Goal: Information Seeking & Learning: Learn about a topic

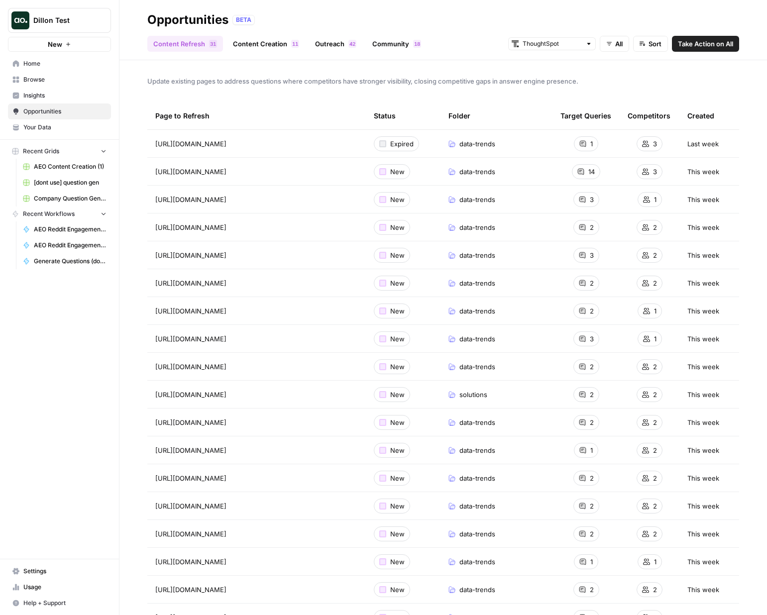
click at [259, 44] on link "Content Creation 1 1" at bounding box center [266, 44] width 78 height 16
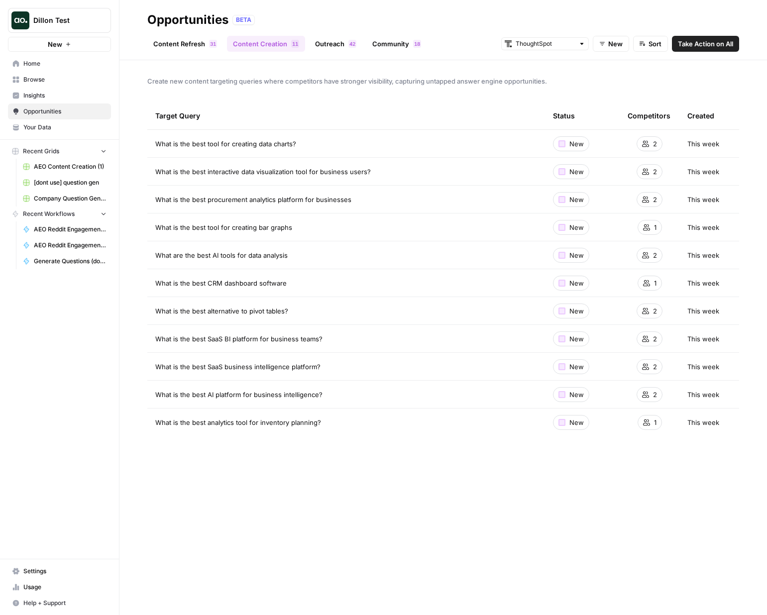
click at [83, 97] on span "Insights" at bounding box center [64, 95] width 83 height 9
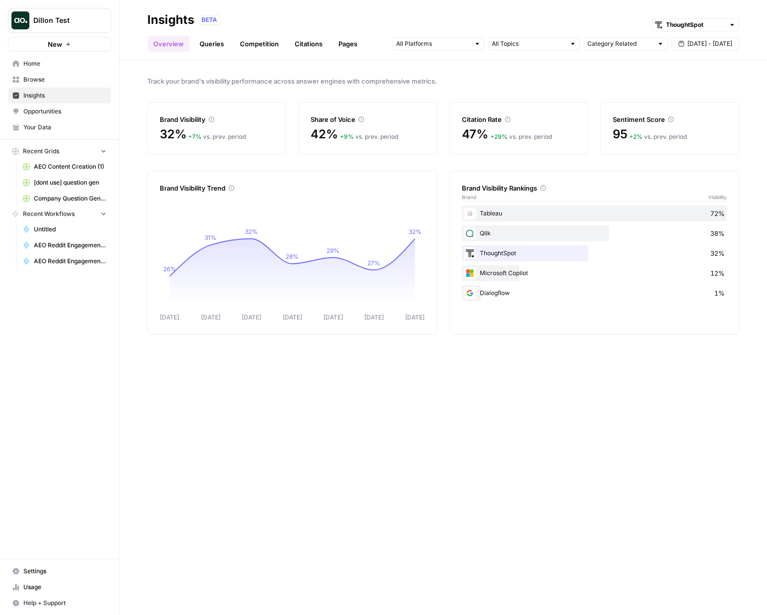
click at [244, 409] on div "Track your brand's visibility performance across answer engines with comprehens…" at bounding box center [442, 337] width 647 height 555
click at [231, 47] on ul "Overview Queries Competition Citations Pages" at bounding box center [255, 44] width 216 height 16
click at [212, 46] on link "Queries" at bounding box center [212, 44] width 36 height 16
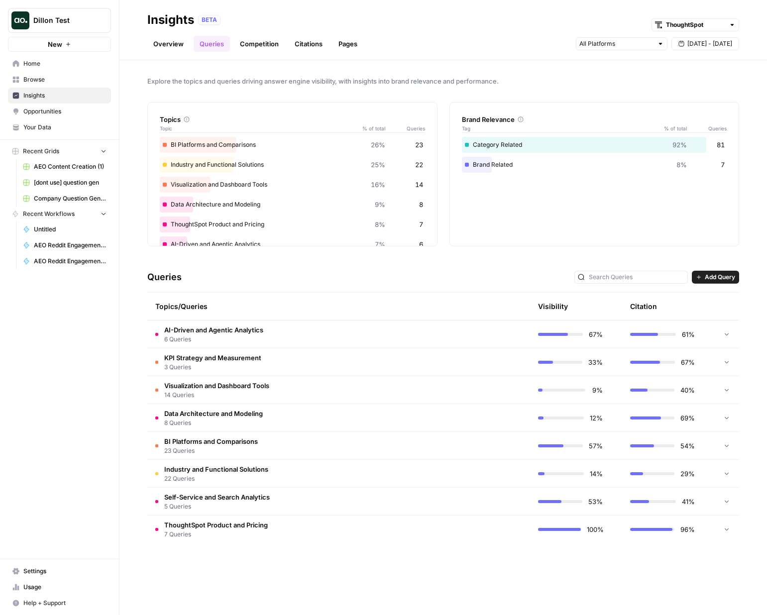
click at [267, 48] on link "Competition" at bounding box center [259, 44] width 51 height 16
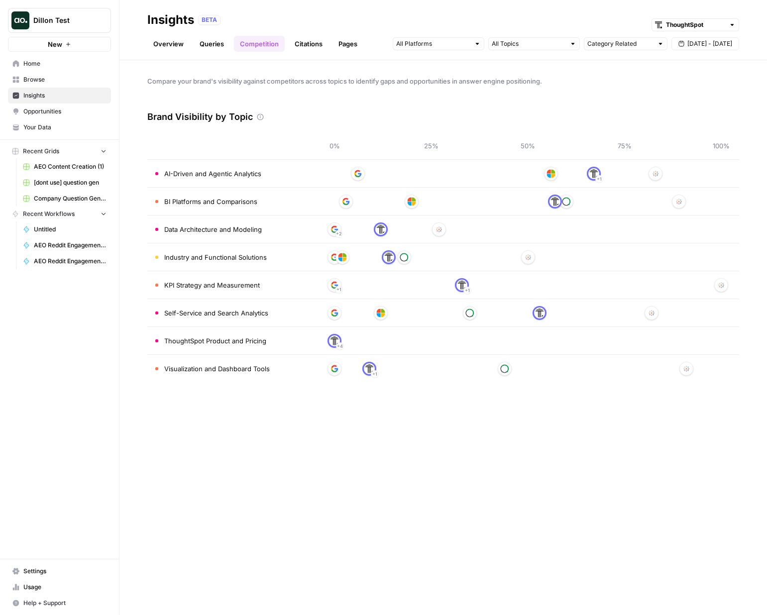
click at [307, 41] on link "Citations" at bounding box center [309, 44] width 40 height 16
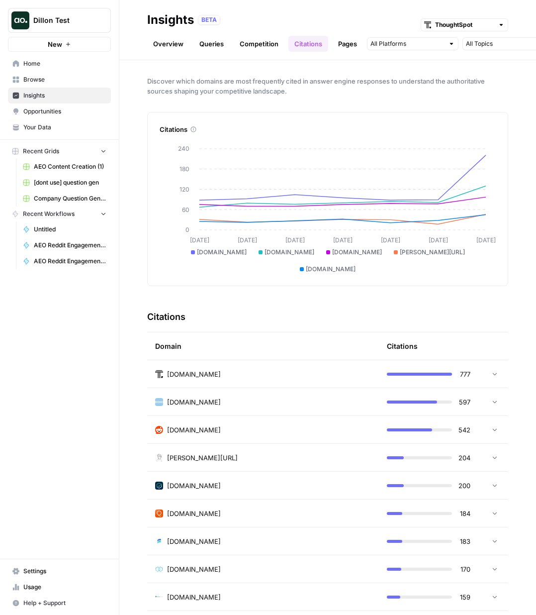
click at [265, 41] on link "Competition" at bounding box center [259, 44] width 51 height 16
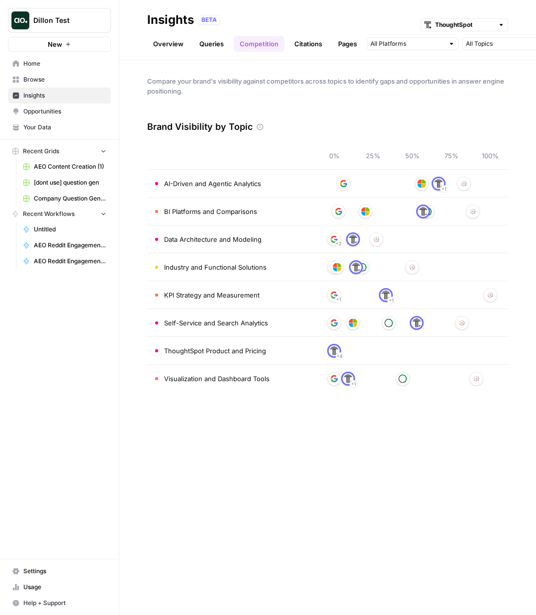
click at [144, 44] on header "Insights BETA ThoughtSpot Overview Queries Competition Citations Pages Category…" at bounding box center [327, 30] width 417 height 60
click at [156, 43] on link "Overview" at bounding box center [168, 44] width 42 height 16
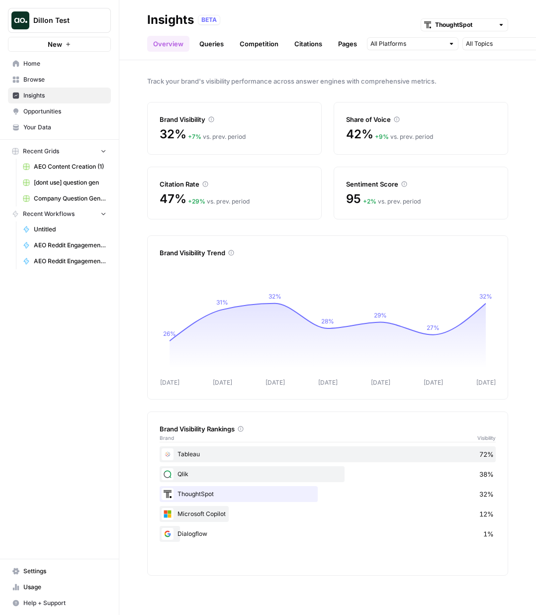
click at [212, 49] on link "Queries" at bounding box center [212, 44] width 36 height 16
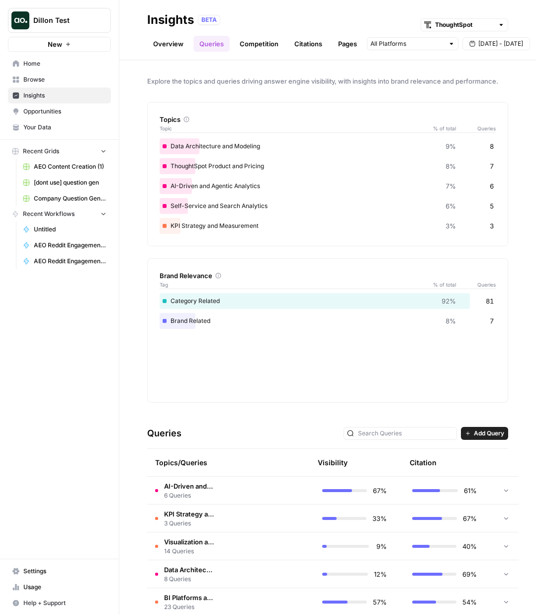
scroll to position [100, 0]
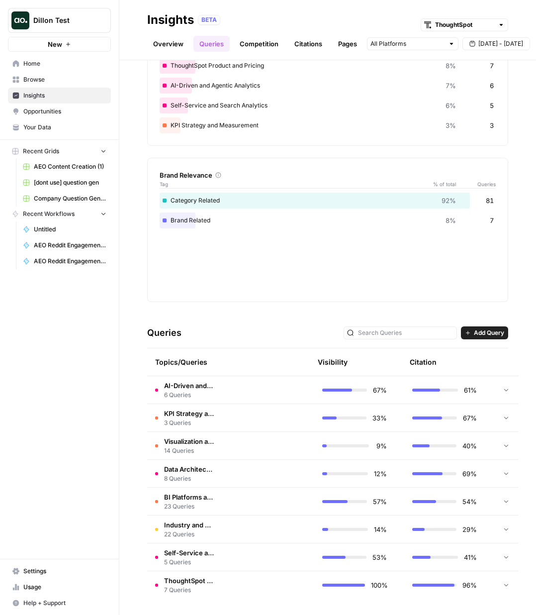
click at [263, 392] on td at bounding box center [268, 389] width 93 height 27
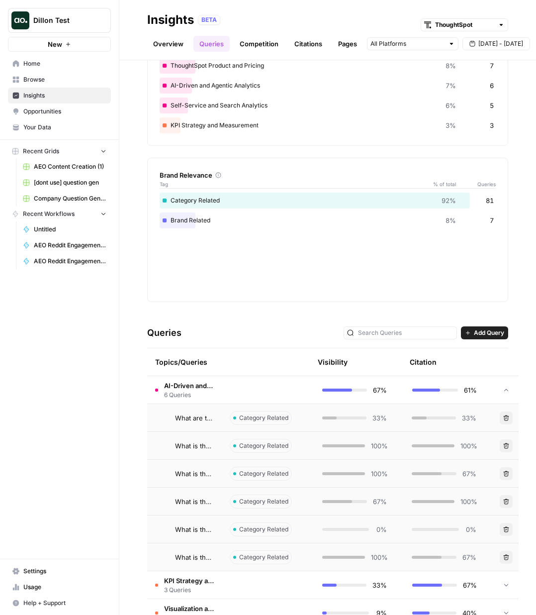
click at [263, 392] on td at bounding box center [268, 389] width 93 height 27
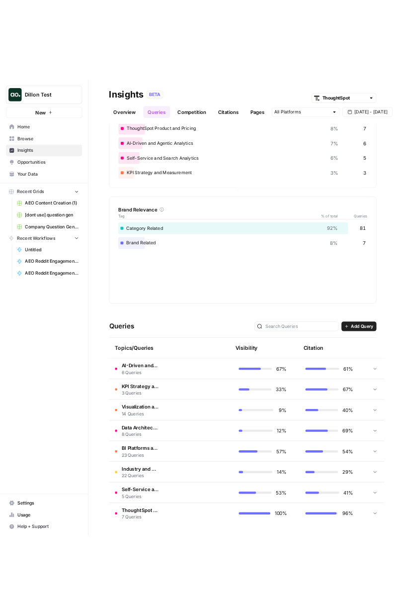
scroll to position [0, 0]
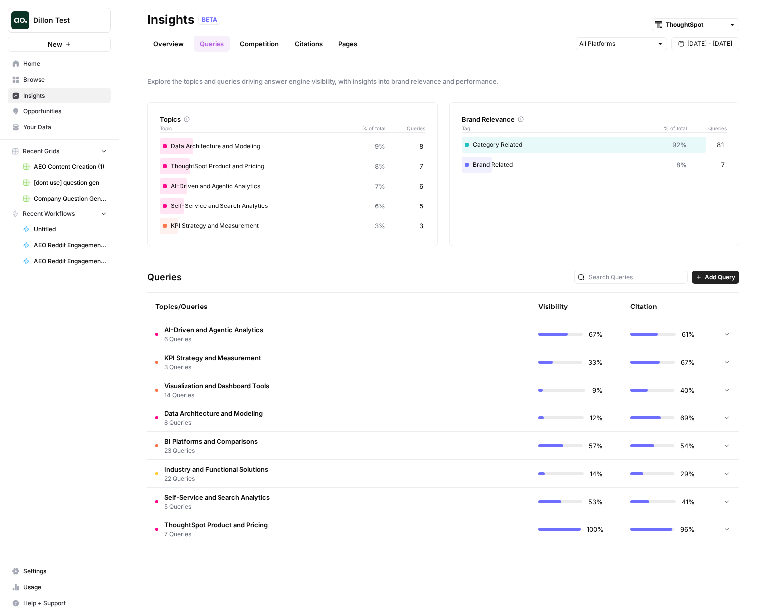
click at [168, 45] on link "Overview" at bounding box center [168, 44] width 42 height 16
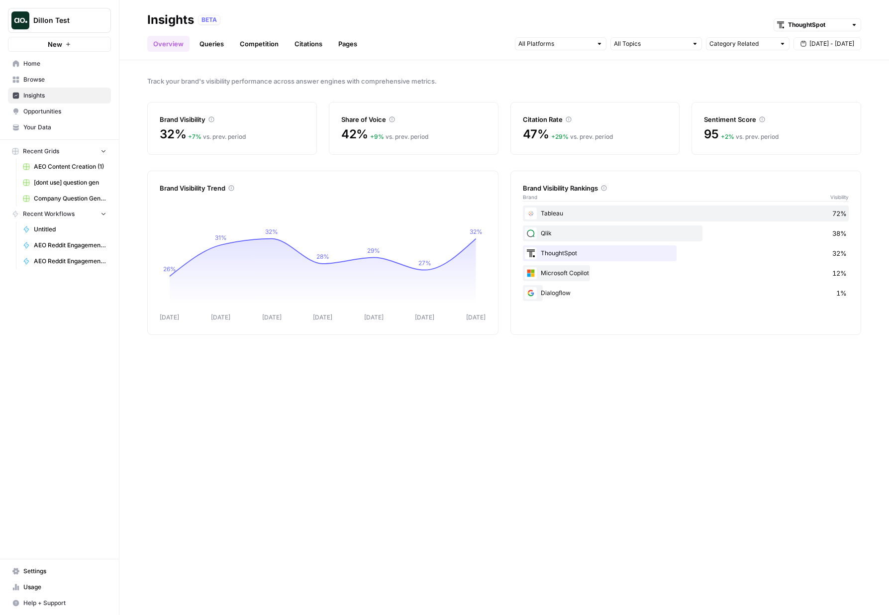
click at [186, 399] on div "Track your brand's visibility performance across answer engines with comprehens…" at bounding box center [504, 337] width 770 height 555
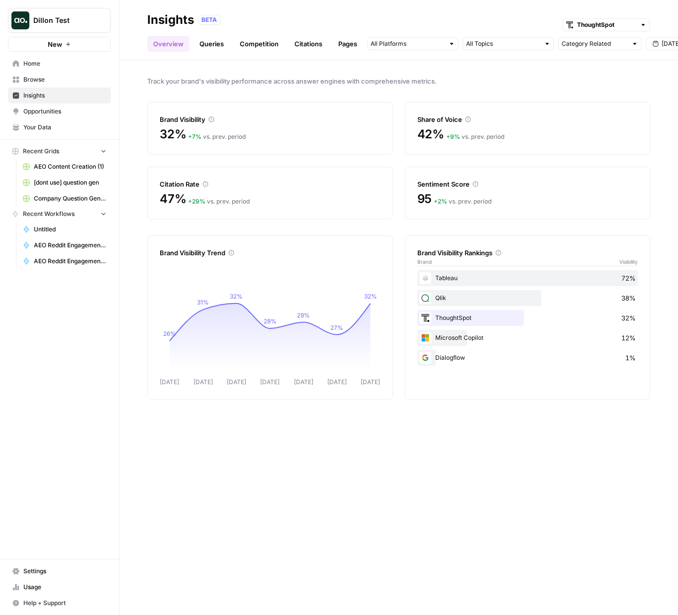
click at [215, 42] on link "Queries" at bounding box center [212, 44] width 36 height 16
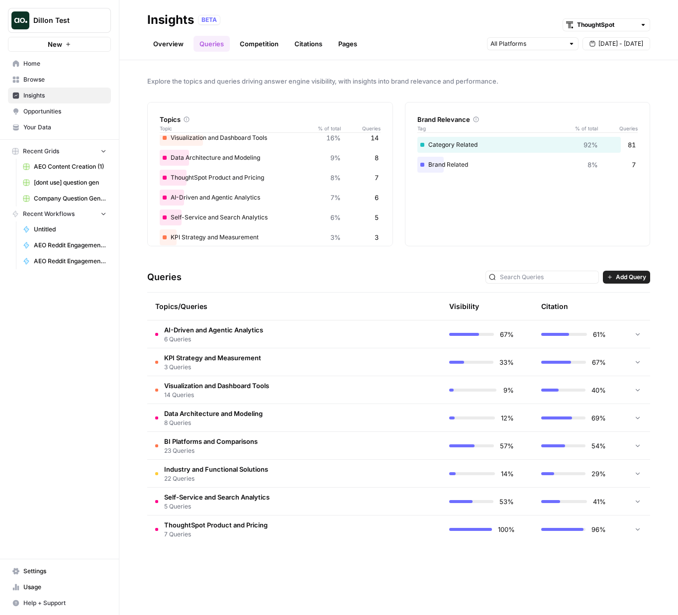
scroll to position [58, 0]
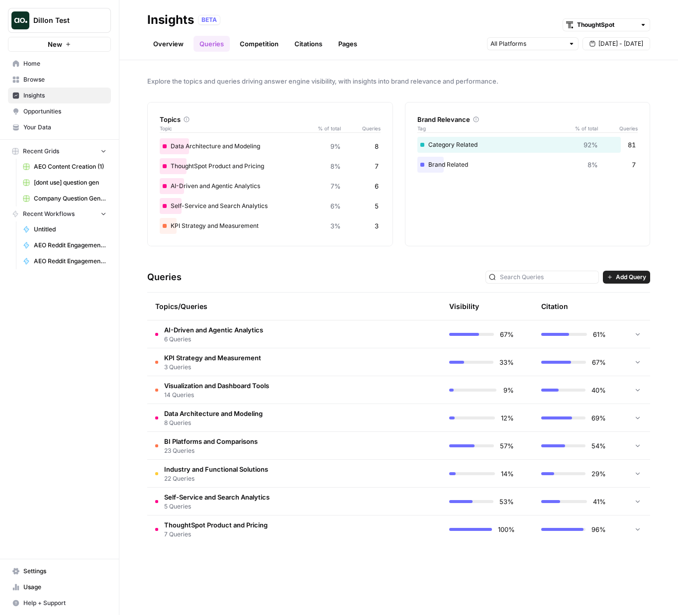
click at [259, 50] on link "Competition" at bounding box center [259, 44] width 51 height 16
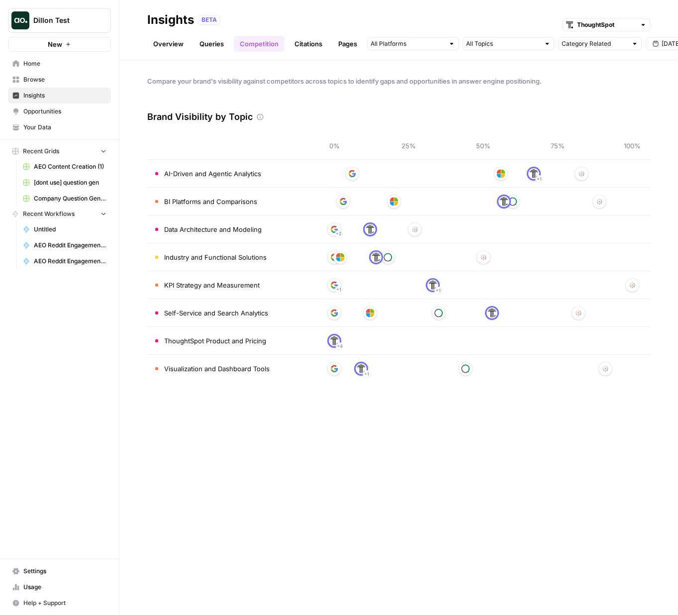
click at [314, 47] on link "Citations" at bounding box center [309, 44] width 40 height 16
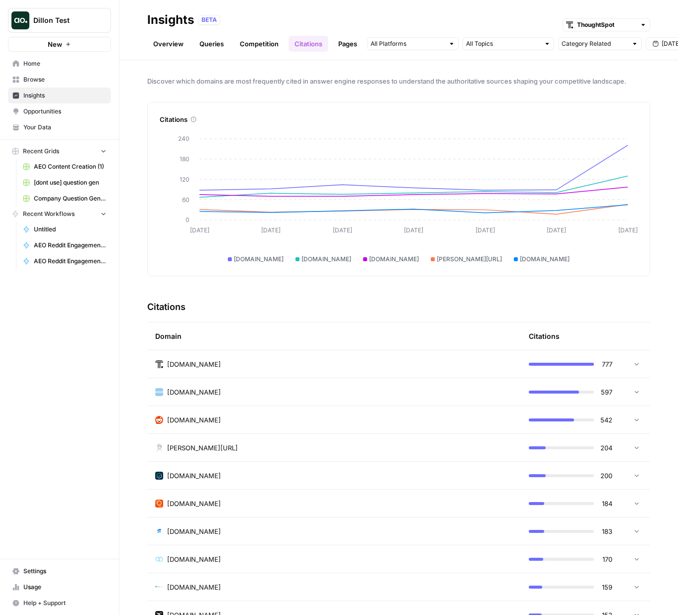
click at [362, 98] on div "Discover which domains are most frequently cited in answer engine responses to …" at bounding box center [398, 337] width 559 height 555
click at [524, 47] on input "text" at bounding box center [503, 44] width 74 height 10
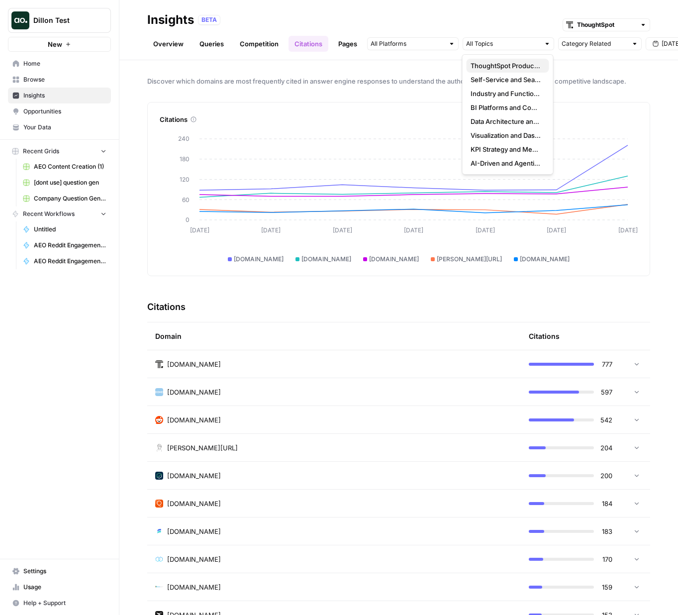
click at [519, 65] on span "ThoughtSpot Product and Pricing" at bounding box center [506, 66] width 71 height 10
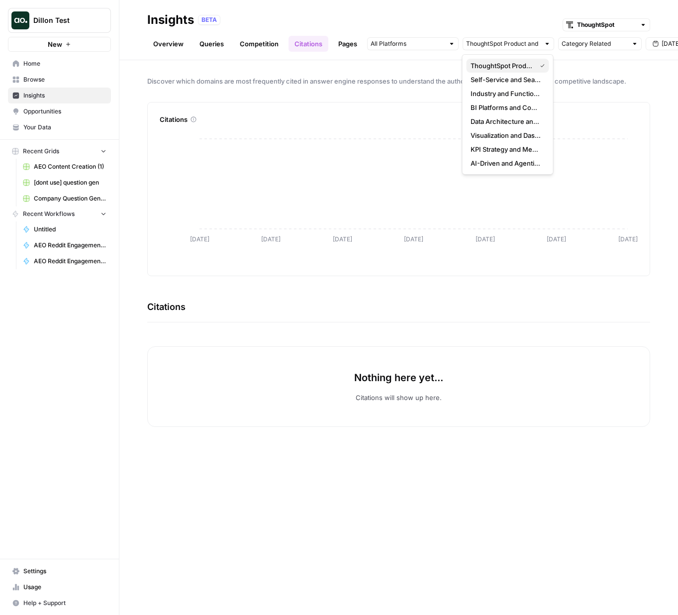
click at [505, 63] on span "ThoughtSpot Product and Pricing" at bounding box center [502, 66] width 62 height 10
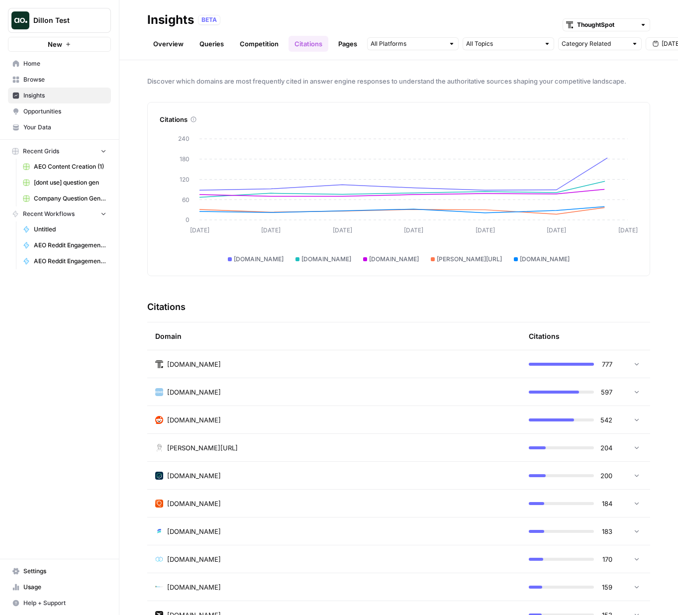
click at [254, 45] on link "Competition" at bounding box center [259, 44] width 51 height 16
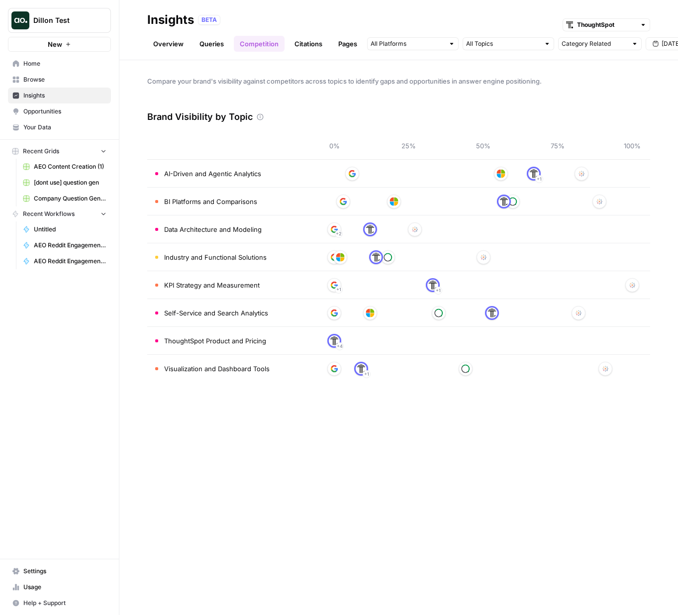
click at [208, 44] on link "Queries" at bounding box center [212, 44] width 36 height 16
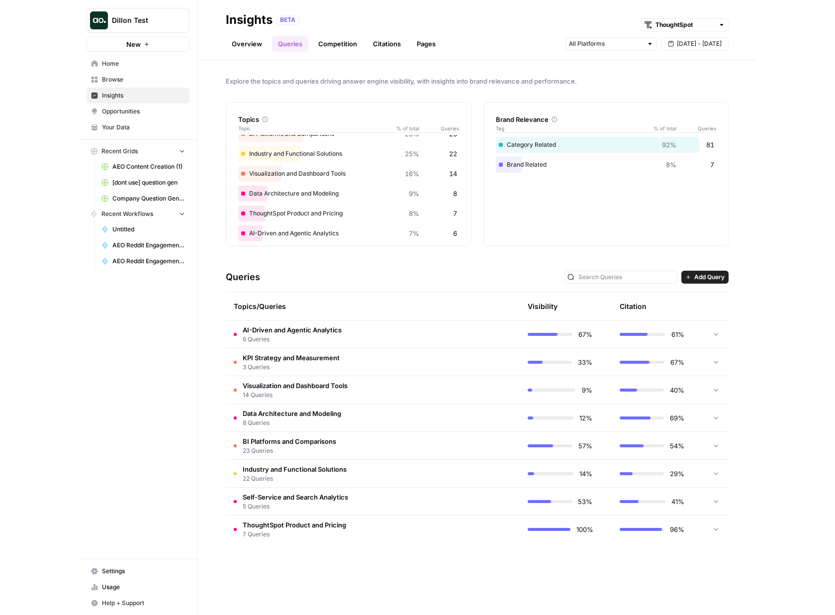
scroll to position [58, 0]
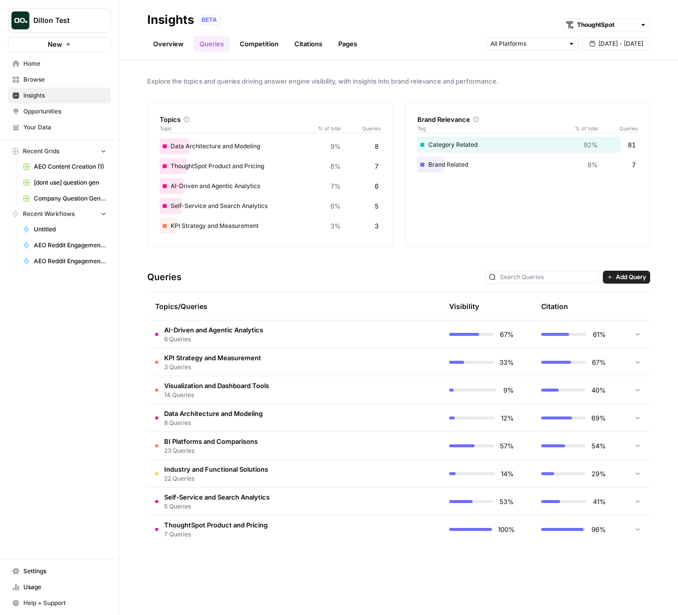
click at [184, 43] on link "Overview" at bounding box center [168, 44] width 42 height 16
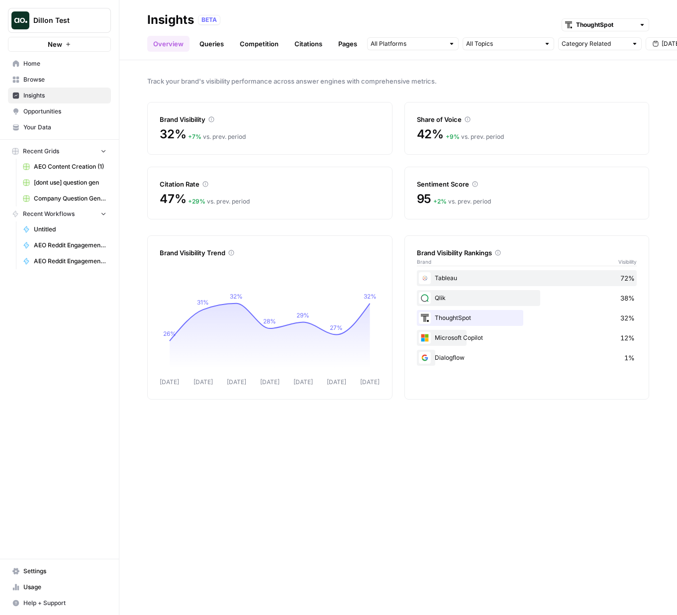
click at [256, 43] on link "Competition" at bounding box center [259, 44] width 51 height 16
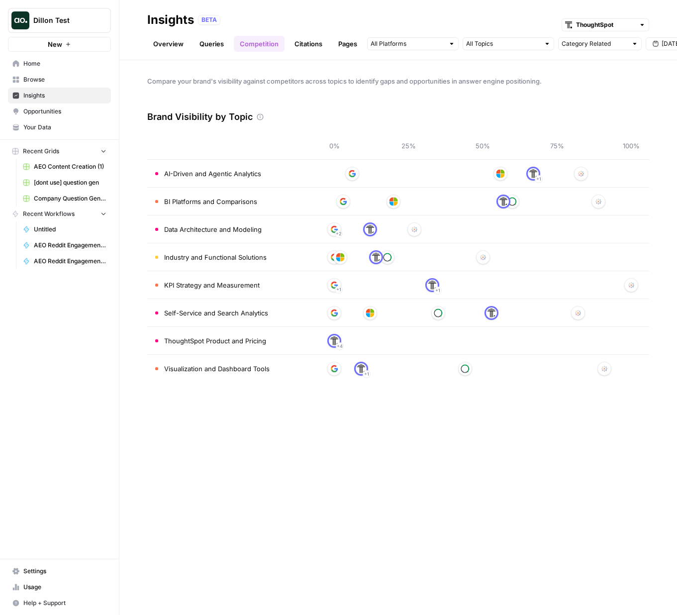
click at [219, 41] on link "Queries" at bounding box center [212, 44] width 36 height 16
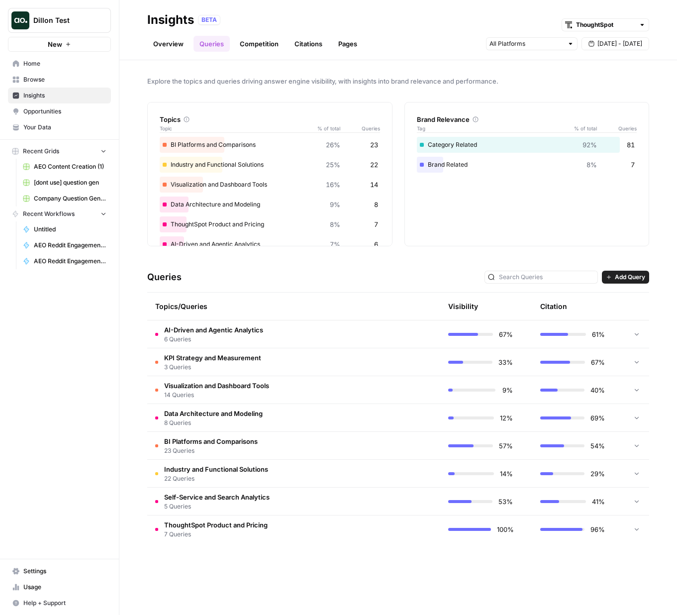
click at [300, 43] on link "Citations" at bounding box center [309, 44] width 40 height 16
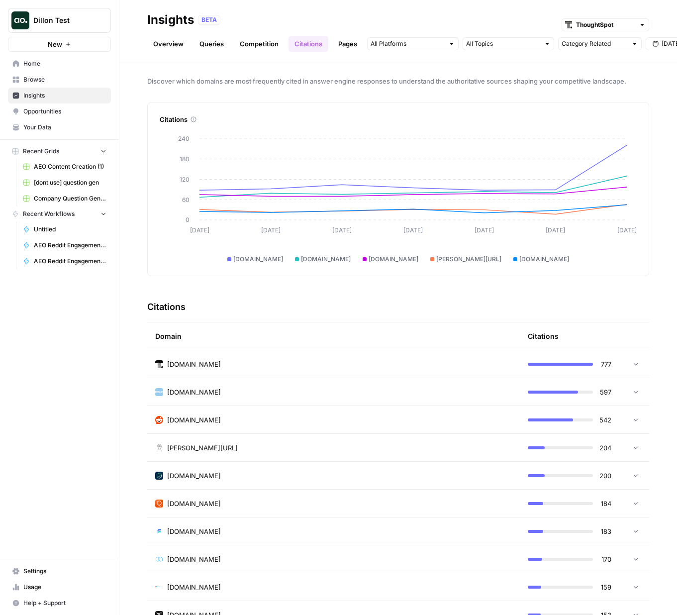
click at [352, 304] on div "Citations" at bounding box center [398, 307] width 502 height 30
click at [174, 40] on link "Overview" at bounding box center [168, 44] width 42 height 16
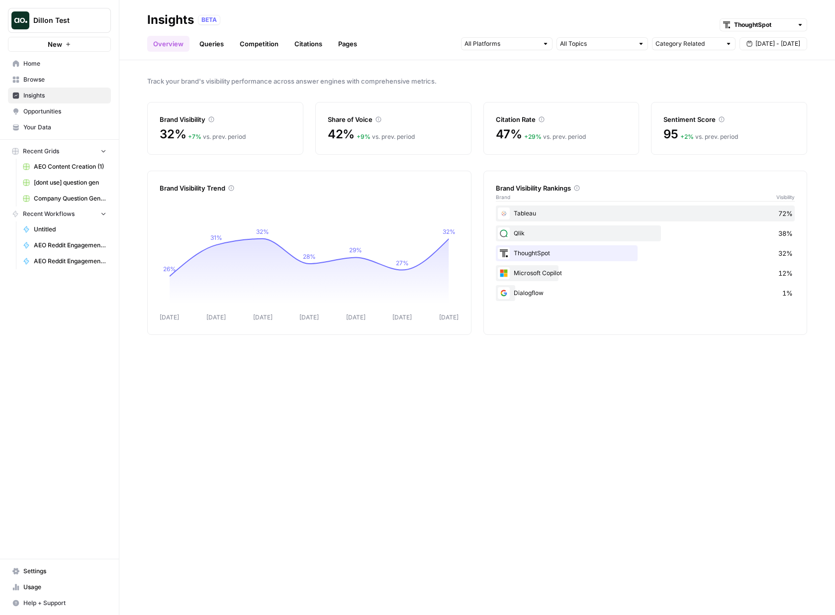
drag, startPoint x: 834, startPoint y: 46, endPoint x: 806, endPoint y: 35, distance: 29.3
click at [766, 47] on header "Insights BETA ThoughtSpot Overview Queries Competition Citations Pages Category…" at bounding box center [477, 30] width 716 height 60
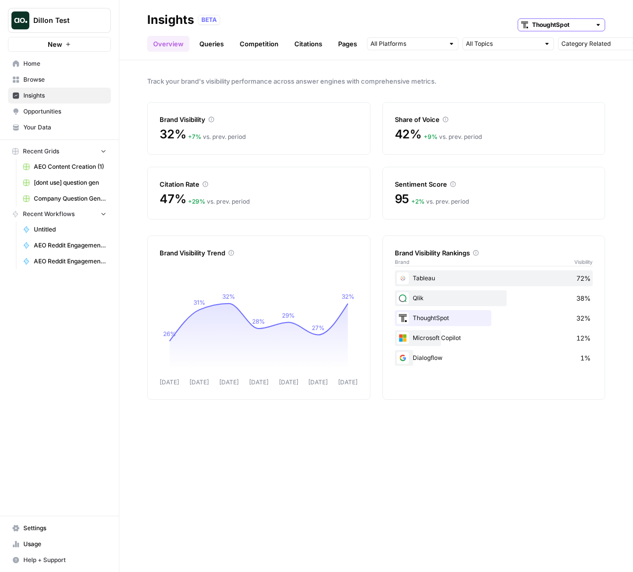
click at [590, 26] on input "ThoughtSpot" at bounding box center [561, 25] width 59 height 10
click at [590, 26] on input "text" at bounding box center [561, 25] width 59 height 10
type input "ThoughtSpot"
click at [441, 44] on input "text" at bounding box center [408, 44] width 74 height 10
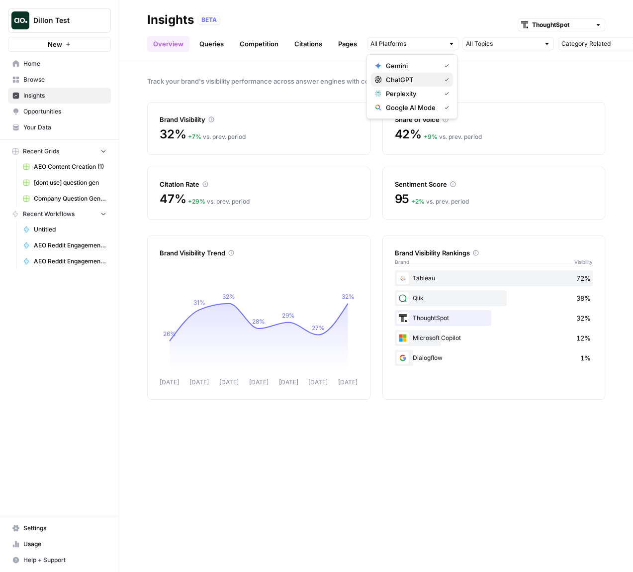
click at [412, 80] on span "ChatGPT" at bounding box center [411, 80] width 51 height 10
click at [411, 66] on span "Gemini" at bounding box center [411, 66] width 51 height 10
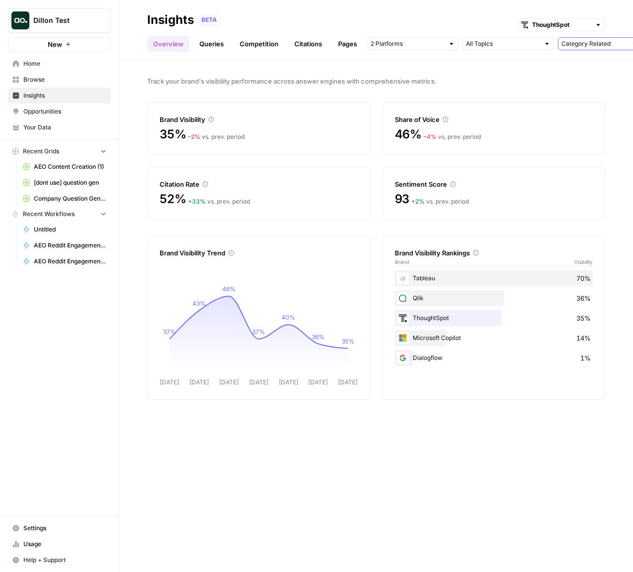
click at [591, 47] on input "Category Related" at bounding box center [595, 44] width 66 height 10
click at [580, 81] on span "Brand Related" at bounding box center [589, 80] width 63 height 10
type input "Brand Related"
